Goal: Information Seeking & Learning: Understand process/instructions

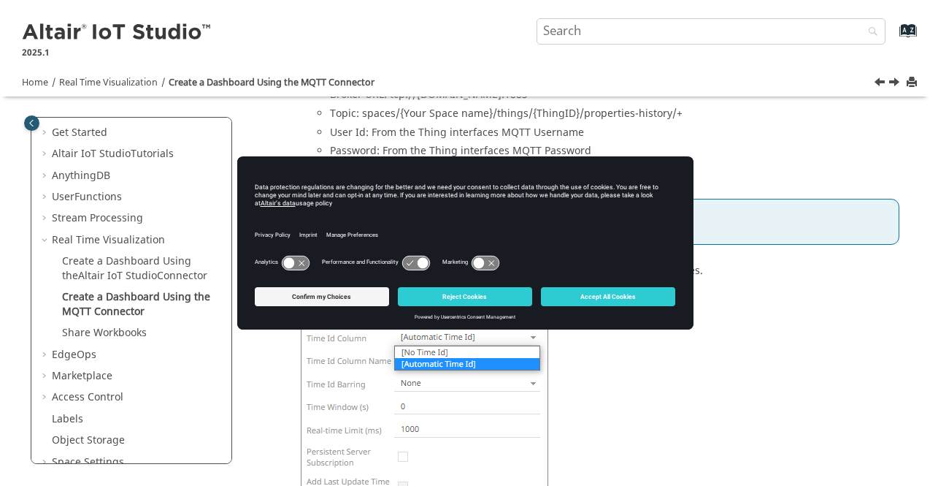
scroll to position [1450, 0]
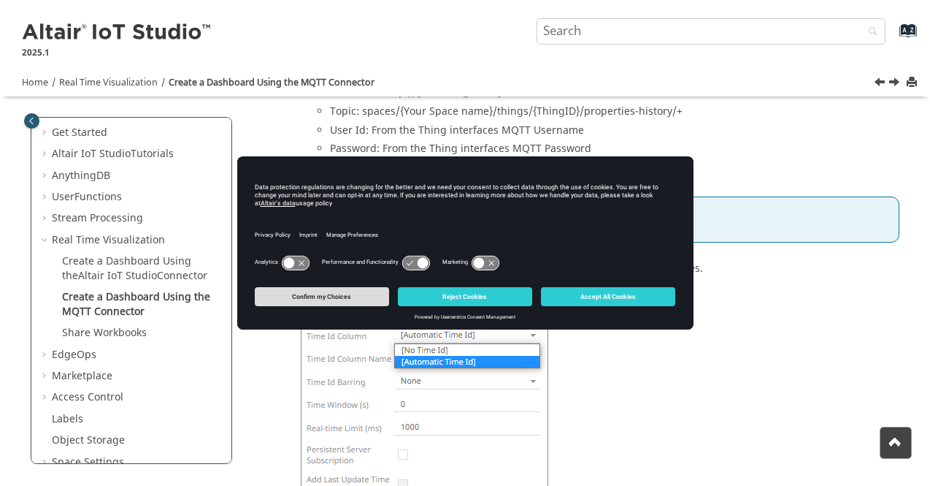
click at [302, 302] on button "Confirm my Choices" at bounding box center [322, 296] width 134 height 19
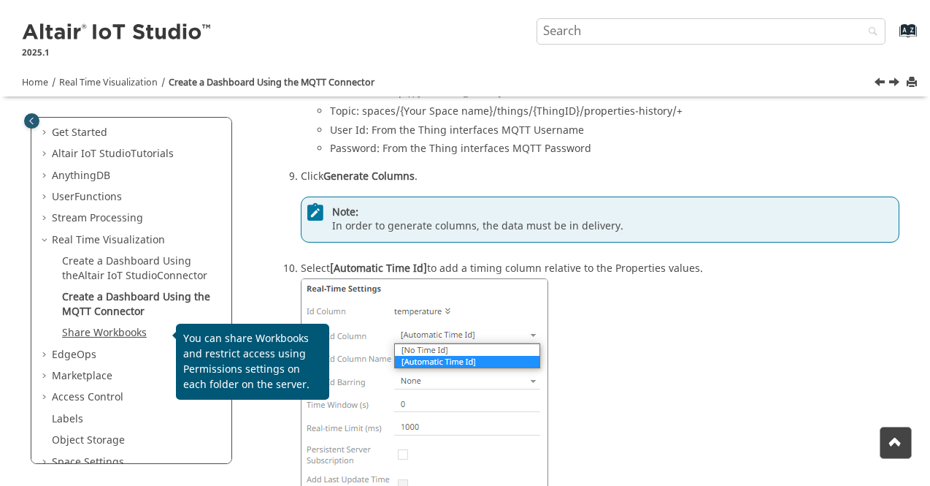
click at [134, 329] on link "Share Workbooks" at bounding box center [104, 332] width 85 height 15
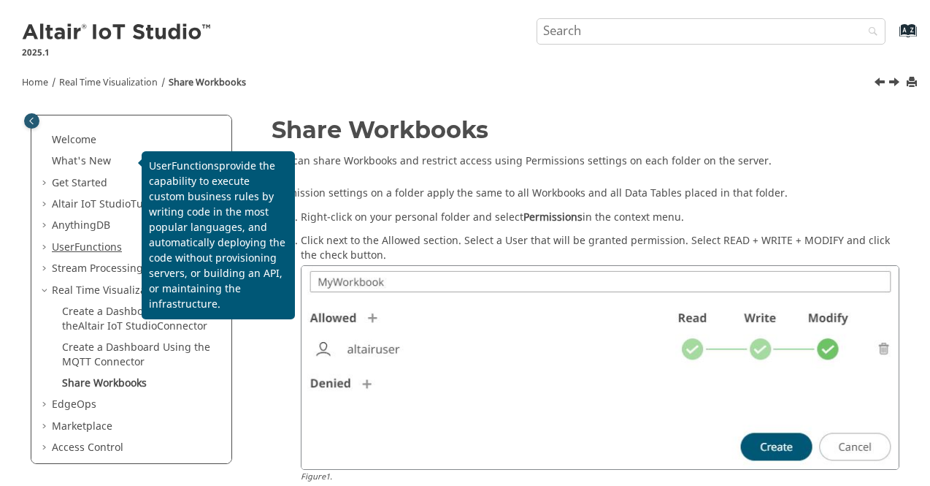
scroll to position [86, 0]
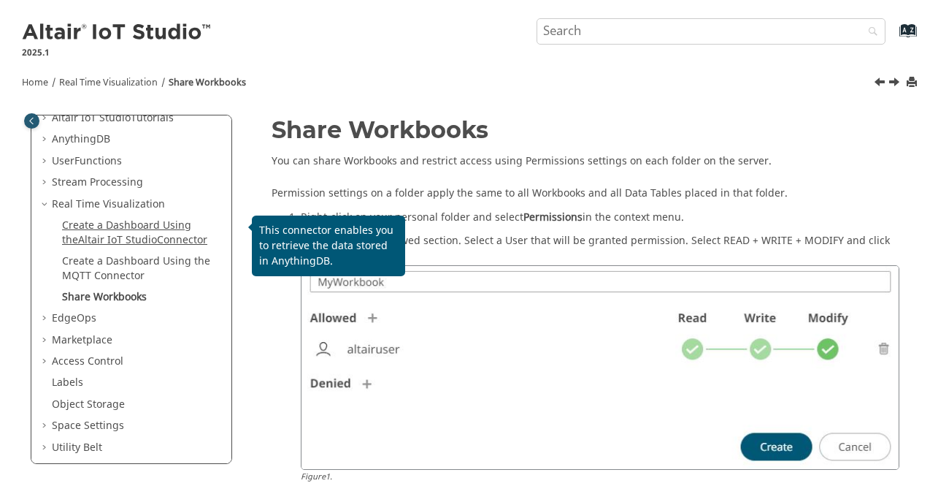
click at [107, 227] on link "Create a Dashboard Using the Altair IoT Studio Connector" at bounding box center [134, 233] width 145 height 30
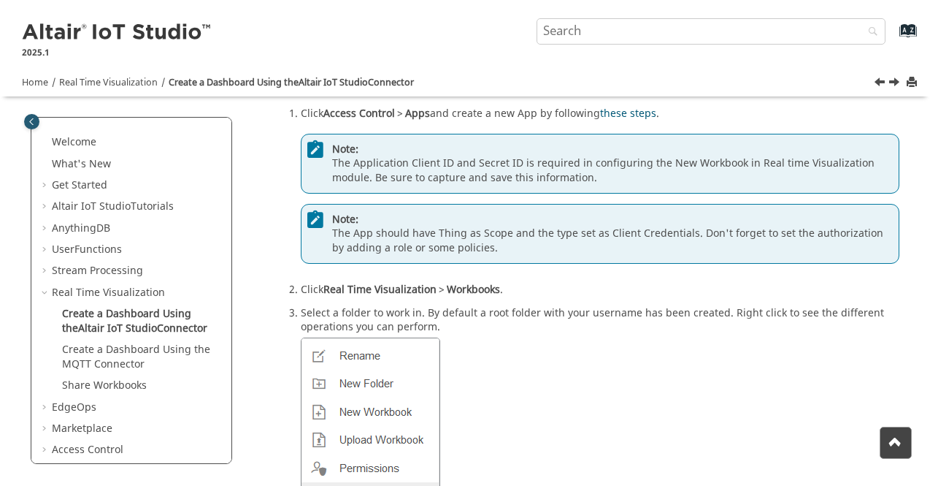
scroll to position [175, 0]
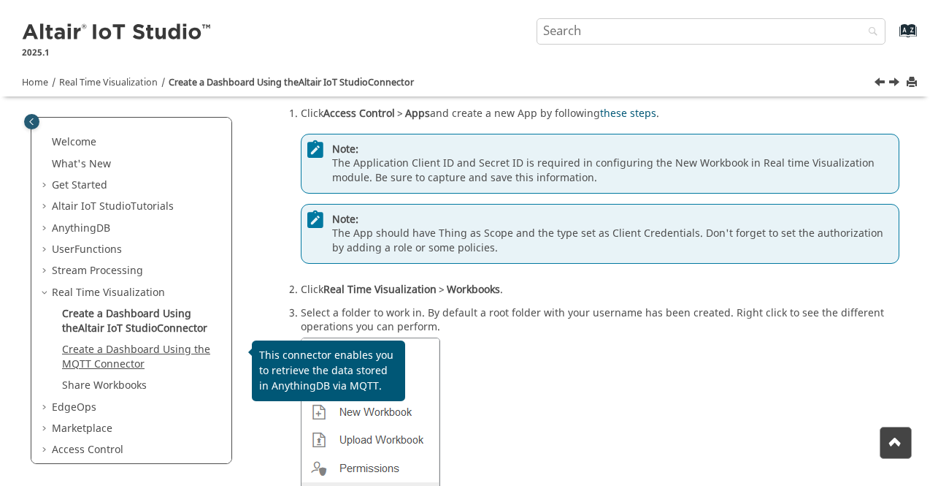
click at [127, 356] on link "Create a Dashboard Using the MQTT Connector" at bounding box center [136, 357] width 148 height 30
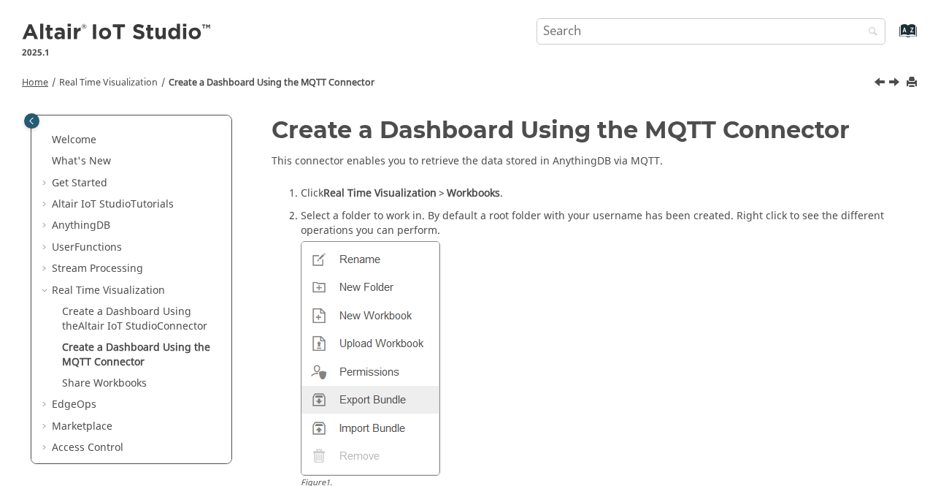
click at [35, 79] on span "Home" at bounding box center [35, 82] width 26 height 13
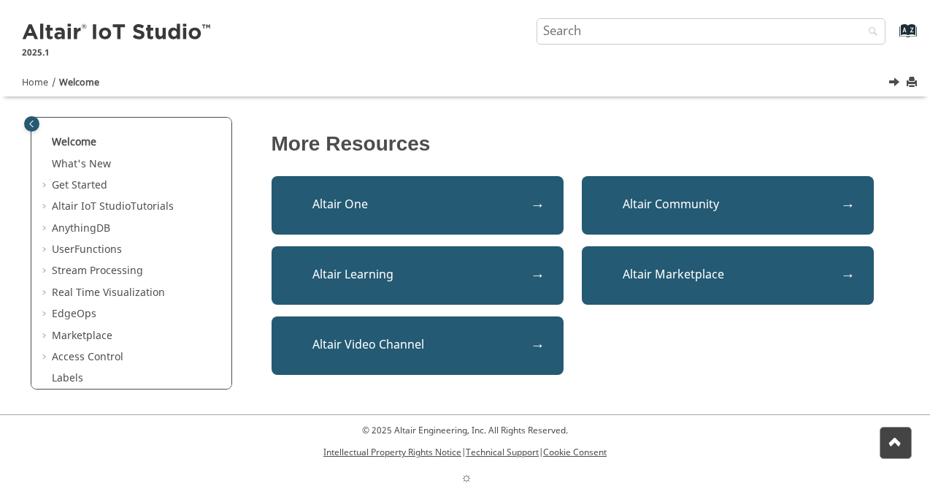
scroll to position [544, 0]
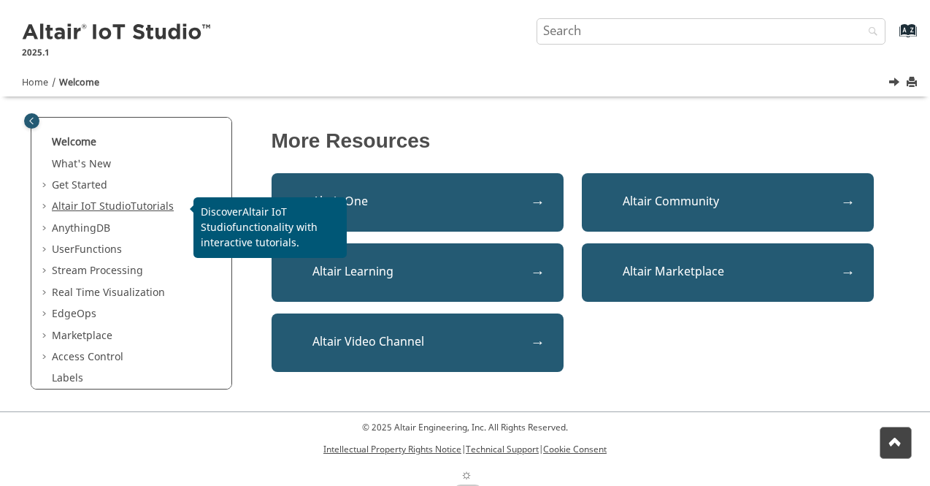
click at [88, 202] on span "Altair IoT Studio" at bounding box center [91, 206] width 79 height 15
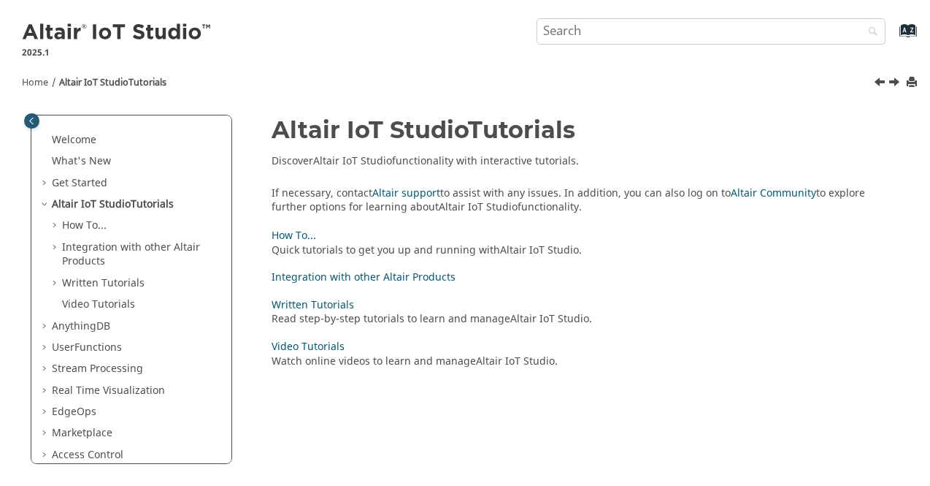
click at [42, 392] on span "Table of Contents" at bounding box center [46, 390] width 12 height 15
